Goal: Information Seeking & Learning: Learn about a topic

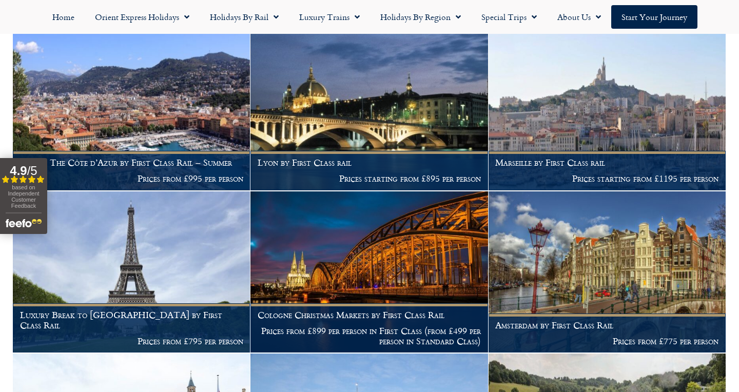
scroll to position [1717, 0]
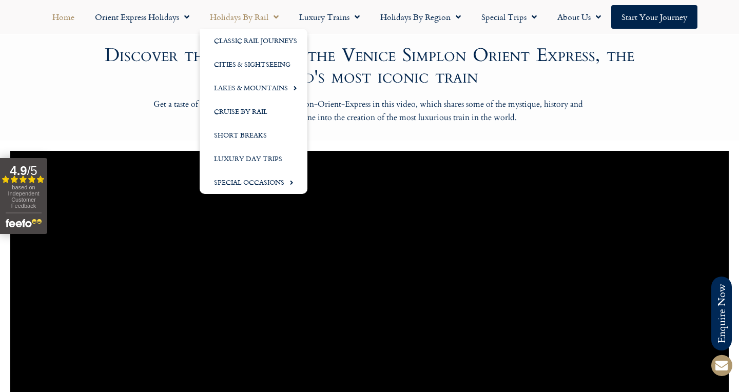
scroll to position [653, 0]
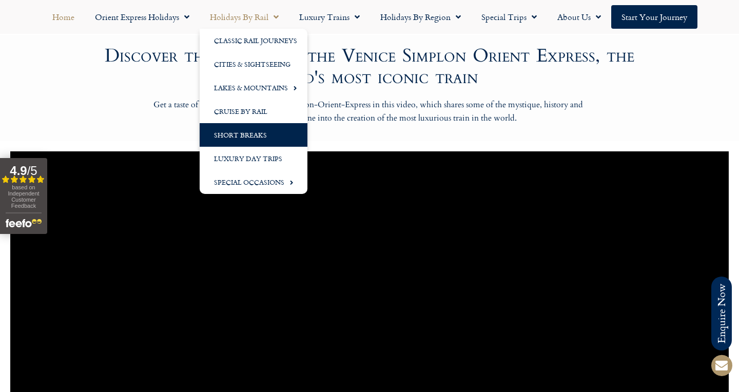
click at [249, 135] on link "Short Breaks" at bounding box center [254, 135] width 108 height 24
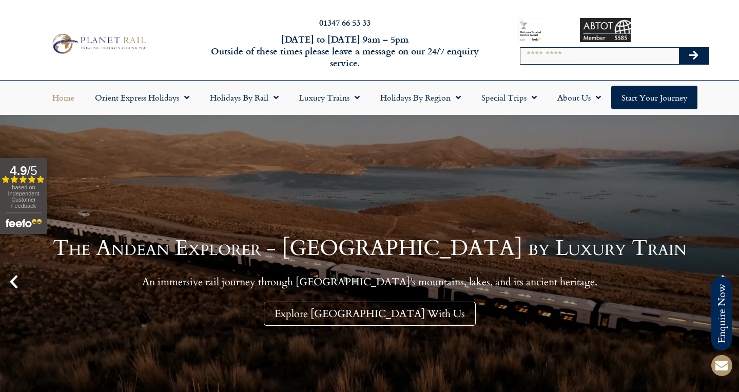
scroll to position [0, 0]
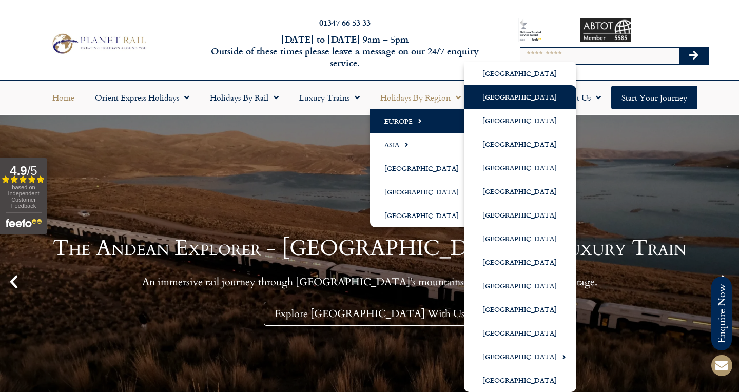
click at [504, 95] on link "[GEOGRAPHIC_DATA]" at bounding box center [520, 97] width 112 height 24
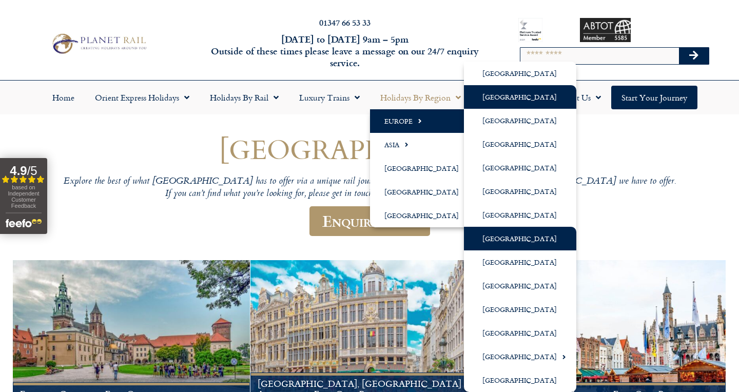
click at [501, 238] on link "[GEOGRAPHIC_DATA]" at bounding box center [520, 239] width 112 height 24
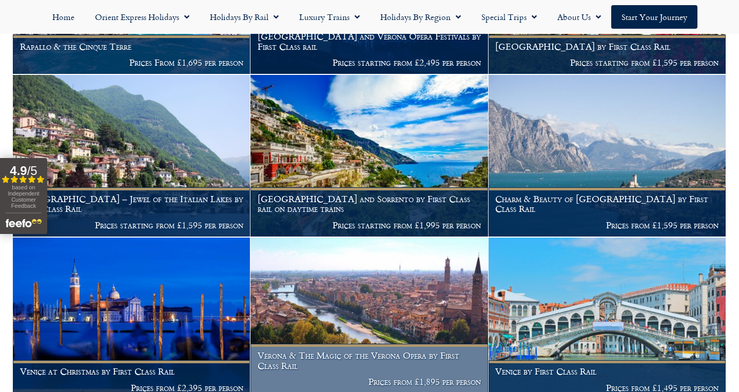
scroll to position [1557, 0]
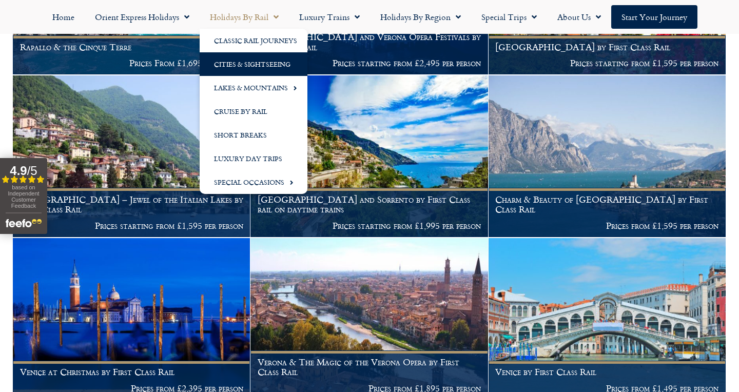
click at [252, 65] on link "Cities & Sightseeing" at bounding box center [254, 64] width 108 height 24
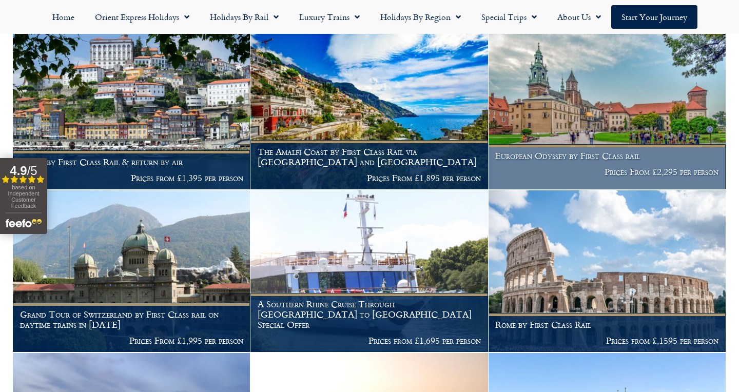
scroll to position [804, 0]
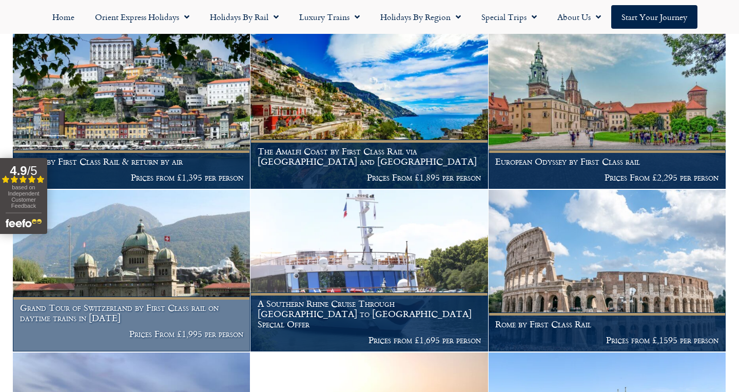
click at [146, 248] on img at bounding box center [131, 271] width 237 height 162
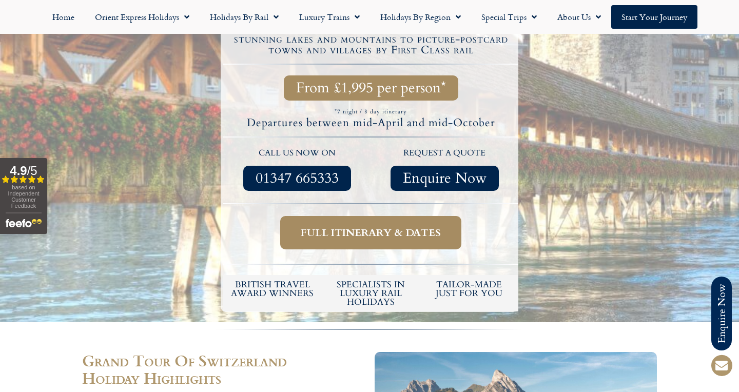
scroll to position [386, 0]
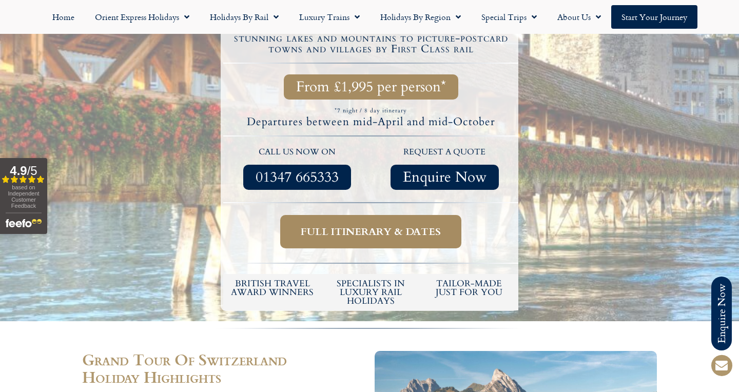
click at [368, 225] on span "Full itinerary & dates" at bounding box center [371, 231] width 140 height 13
